Goal: Task Accomplishment & Management: Manage account settings

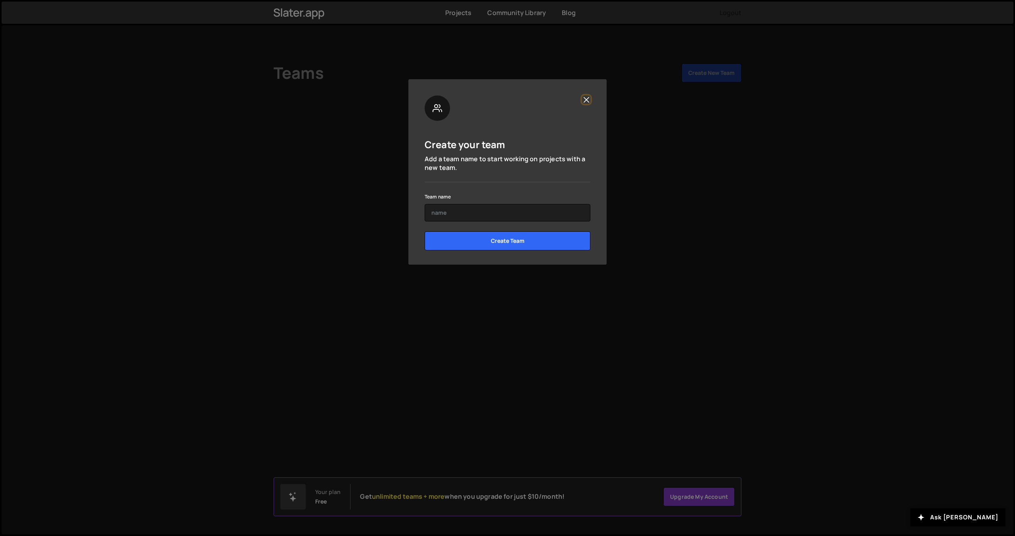
click at [586, 99] on button "Close" at bounding box center [586, 100] width 8 height 8
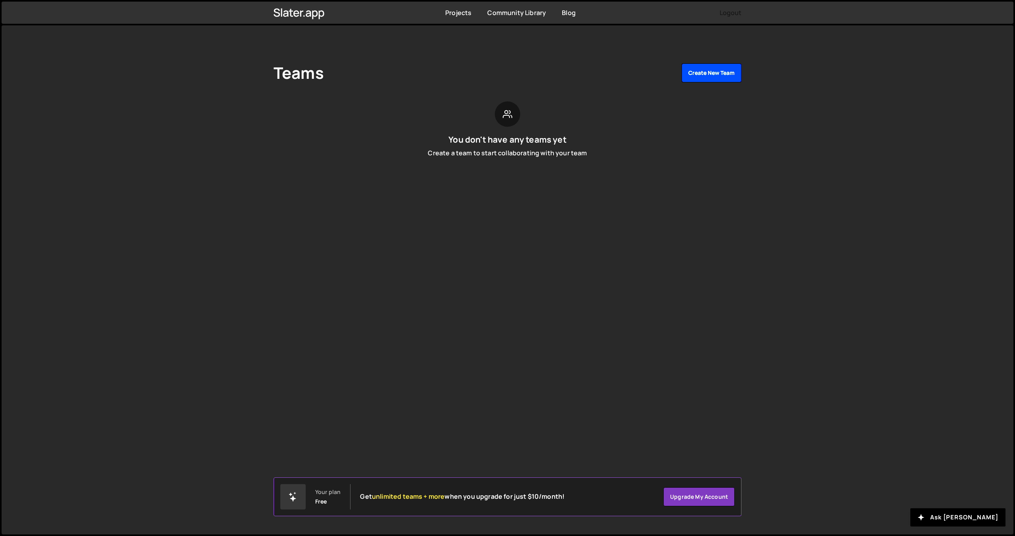
click at [706, 74] on button "Create New Team" at bounding box center [711, 72] width 60 height 19
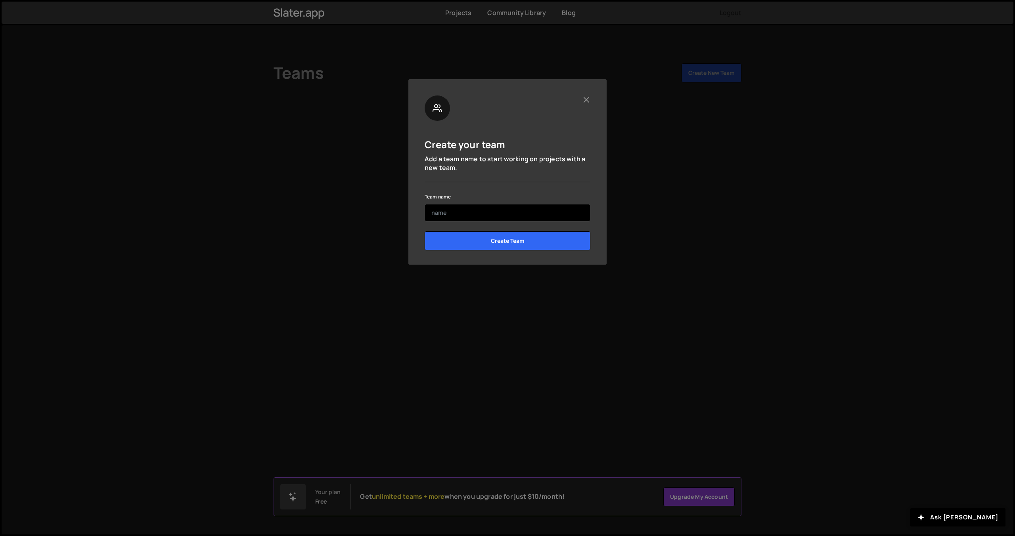
click at [460, 212] on input "text" at bounding box center [508, 212] width 166 height 17
type input "[PERSON_NAME]"
click at [464, 239] on input "Create Team" at bounding box center [508, 240] width 166 height 19
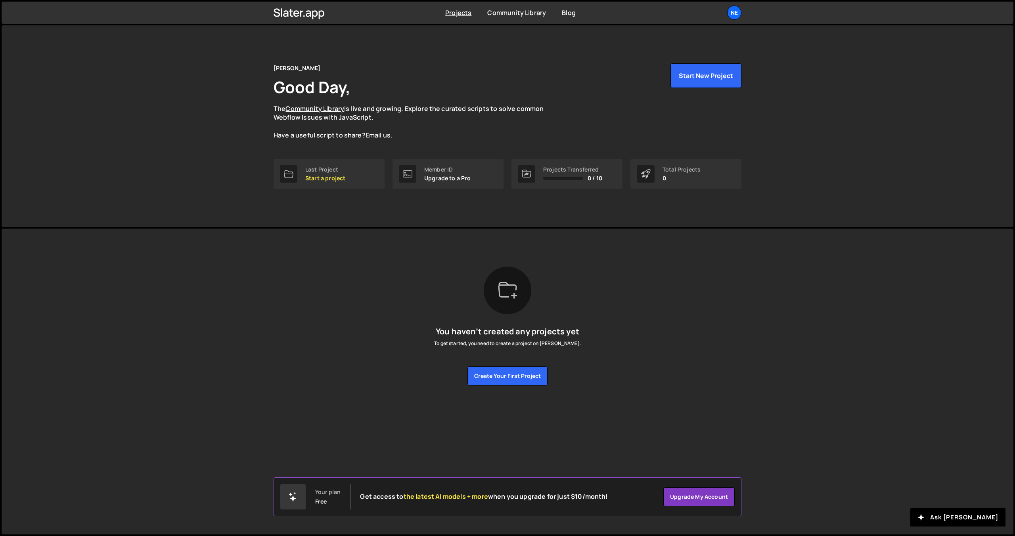
click at [812, 226] on div "[PERSON_NAME] Good Day, The Community Library is live and growing. Explore the …" at bounding box center [508, 126] width 1012 height 202
